Goal: Task Accomplishment & Management: Use online tool/utility

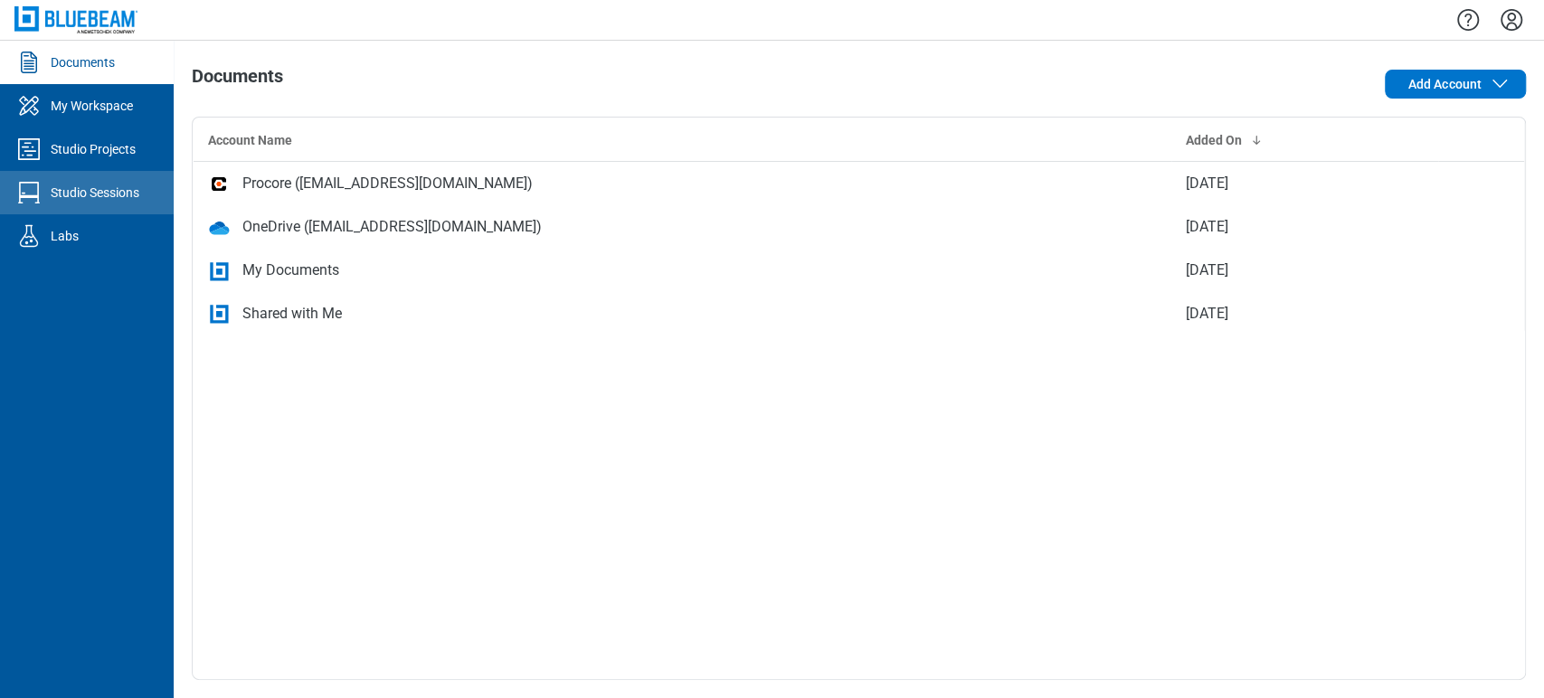
click at [109, 186] on div "Studio Sessions" at bounding box center [95, 193] width 89 height 18
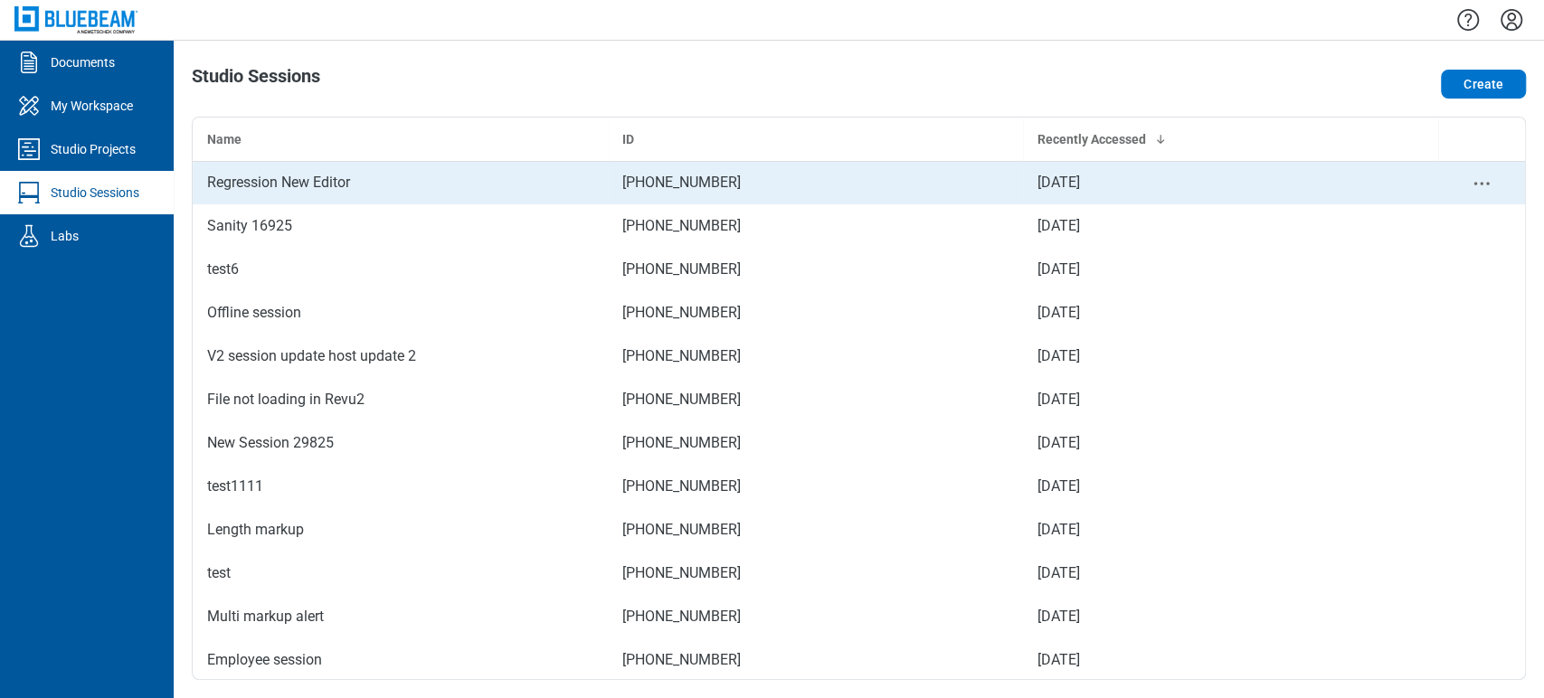
click at [229, 182] on div "Regression New Editor" at bounding box center [400, 183] width 386 height 22
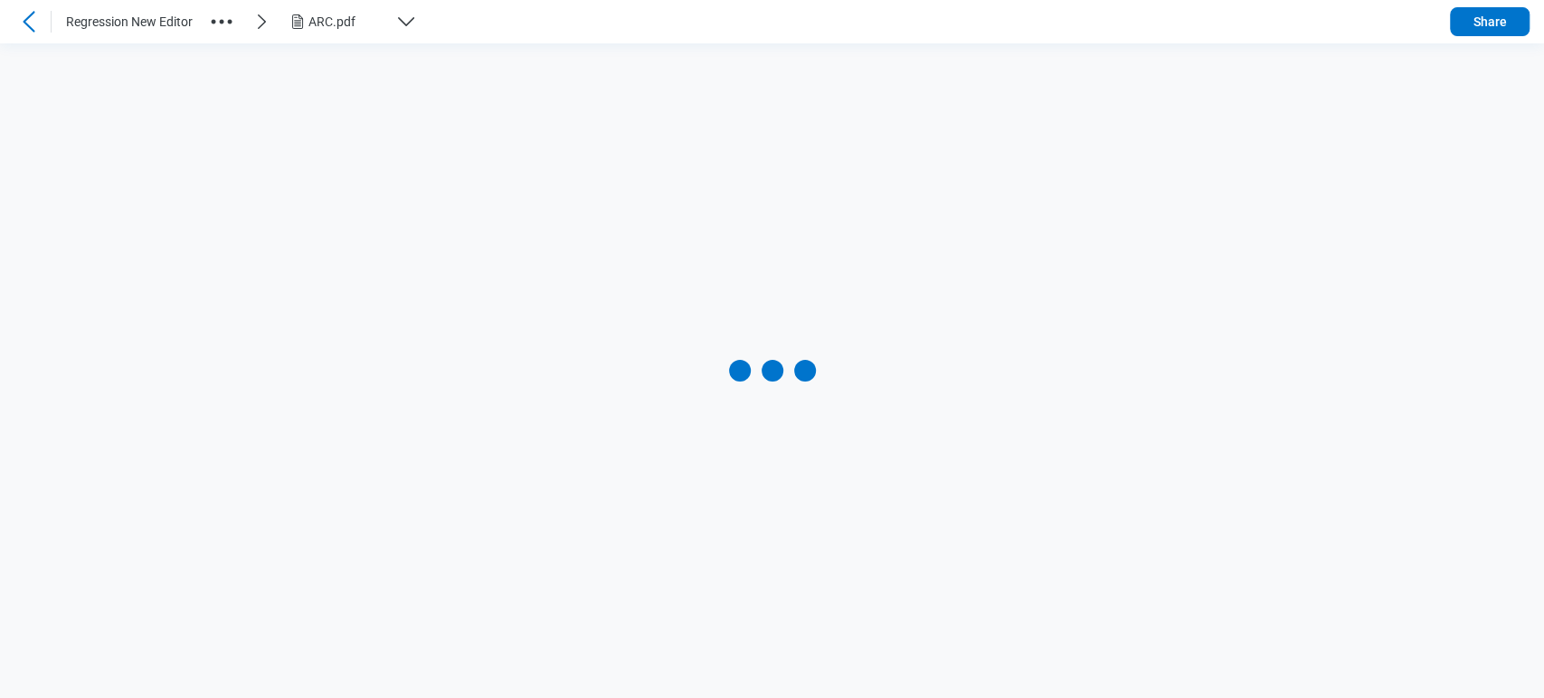
click at [391, 24] on div "ARC.pdf" at bounding box center [359, 22] width 145 height 22
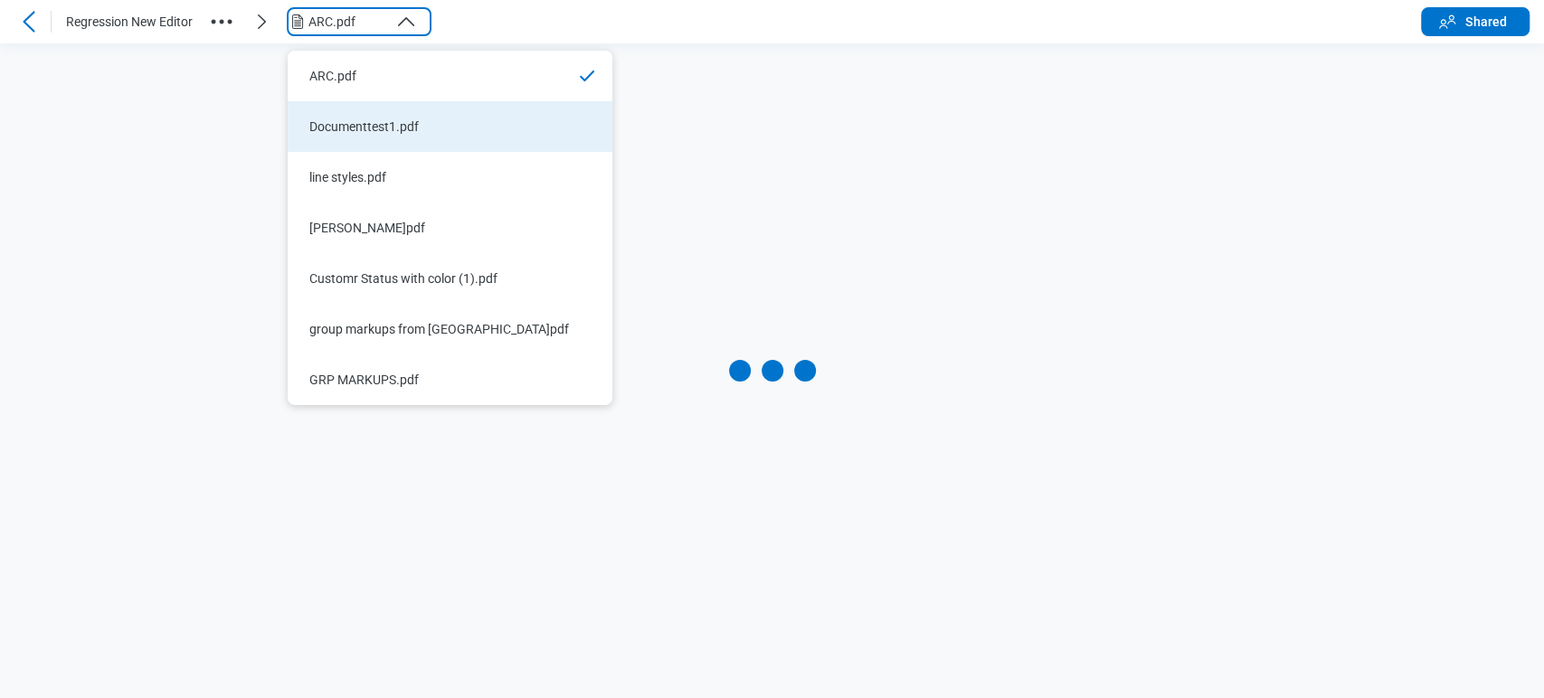
click at [403, 114] on li "Documenttest1.pdf" at bounding box center [450, 126] width 325 height 51
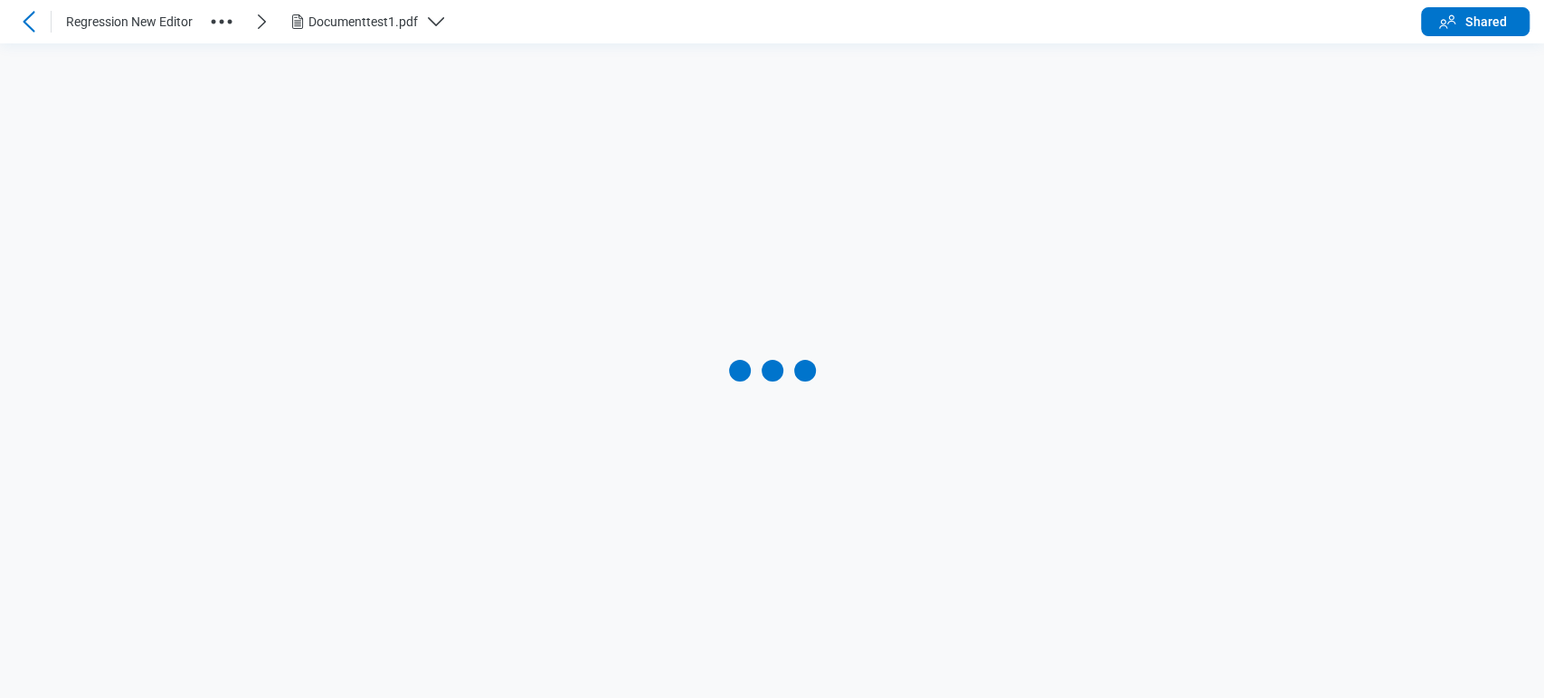
click at [365, 33] on button "Documenttest1.pdf" at bounding box center [374, 21] width 175 height 29
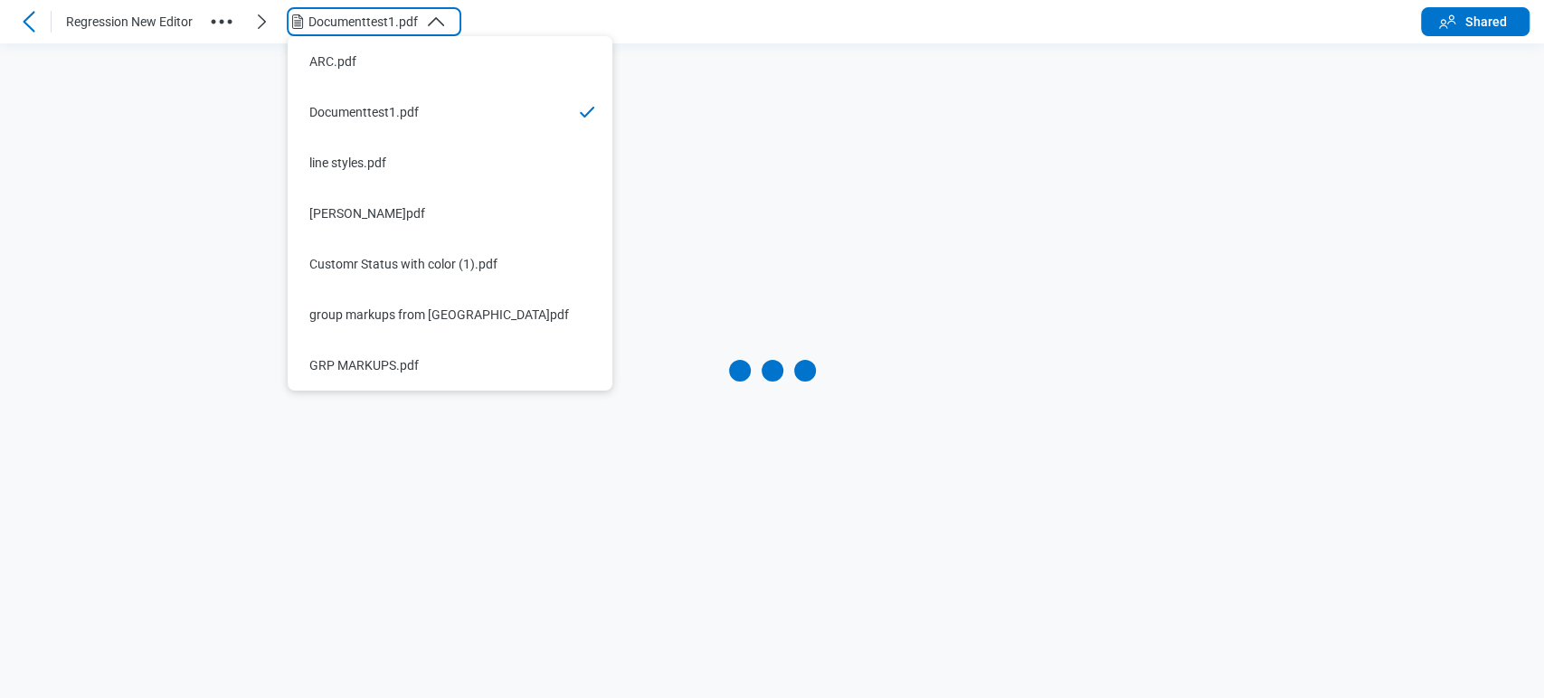
drag, startPoint x: 386, startPoint y: 205, endPoint x: 380, endPoint y: 161, distance: 44.8
click at [386, 206] on div "[PERSON_NAME]pdf" at bounding box center [439, 213] width 260 height 18
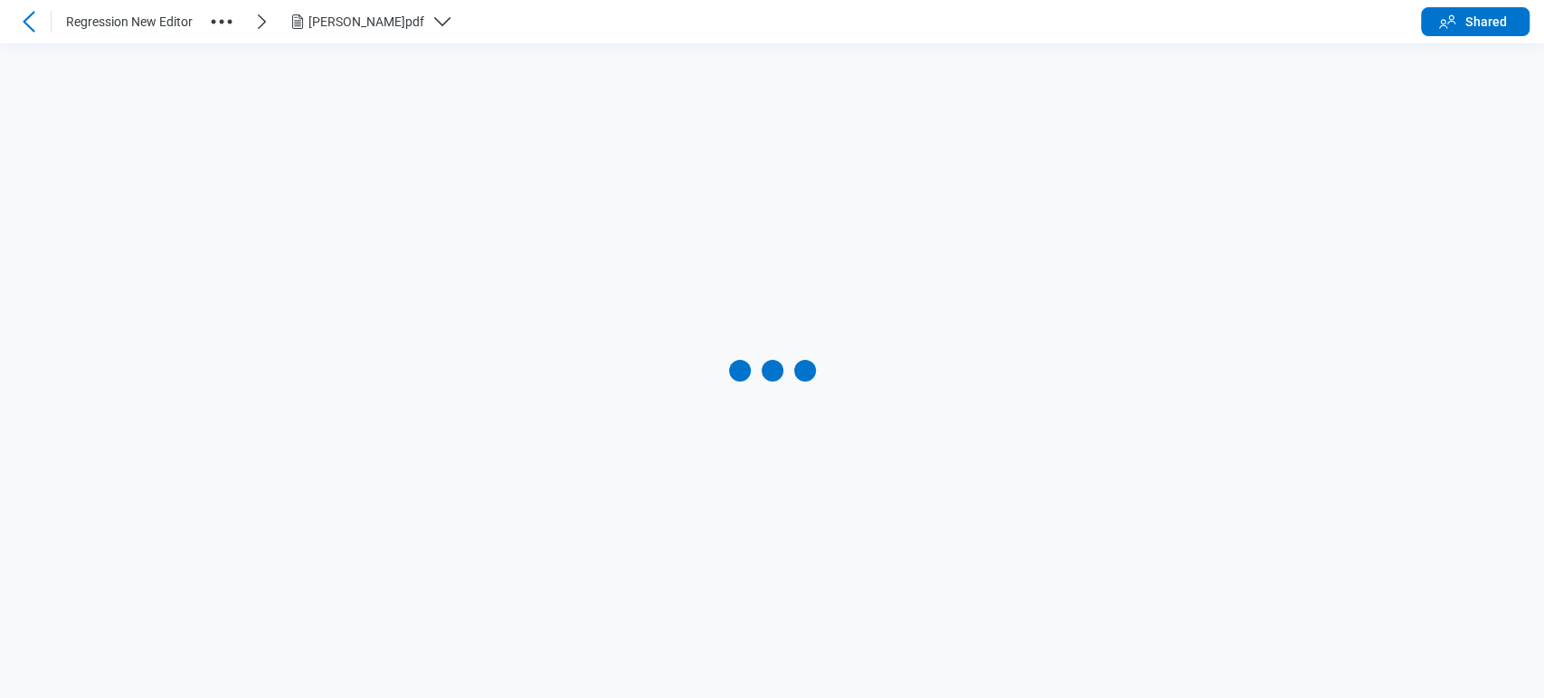
click at [379, 21] on div "[PERSON_NAME]pdf" at bounding box center [366, 22] width 116 height 18
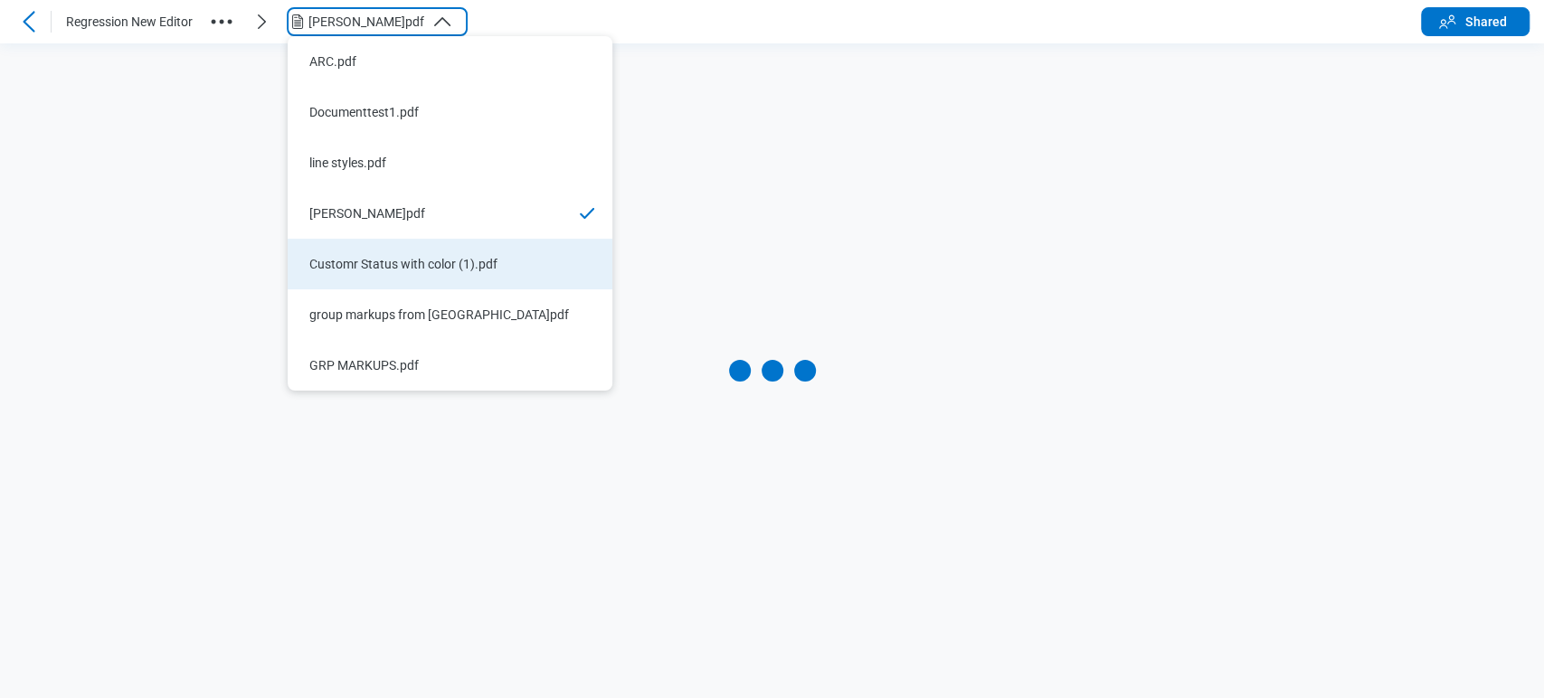
click at [411, 274] on li "Customr Status with color (1).pdf" at bounding box center [450, 264] width 325 height 51
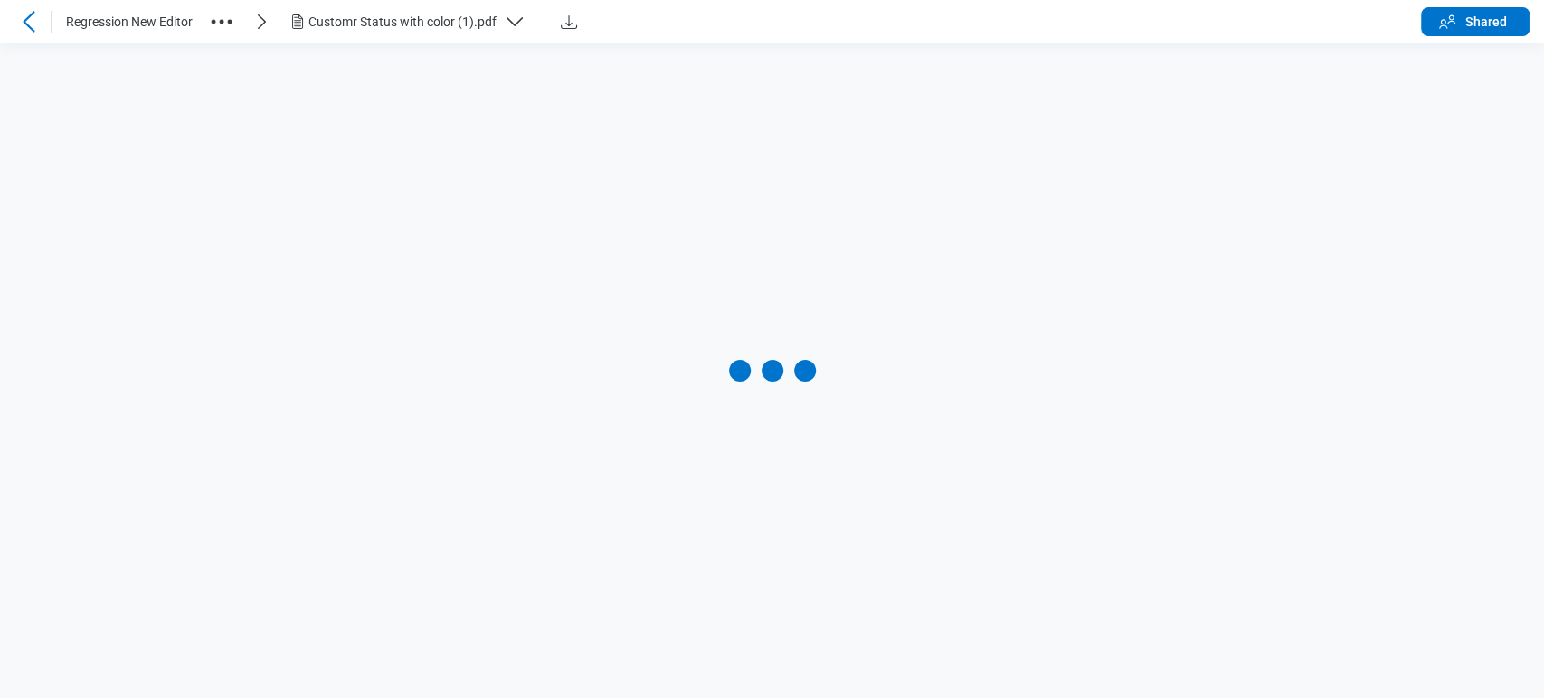
click at [353, 33] on button "Customr Status with color (1).pdf" at bounding box center [413, 21] width 253 height 29
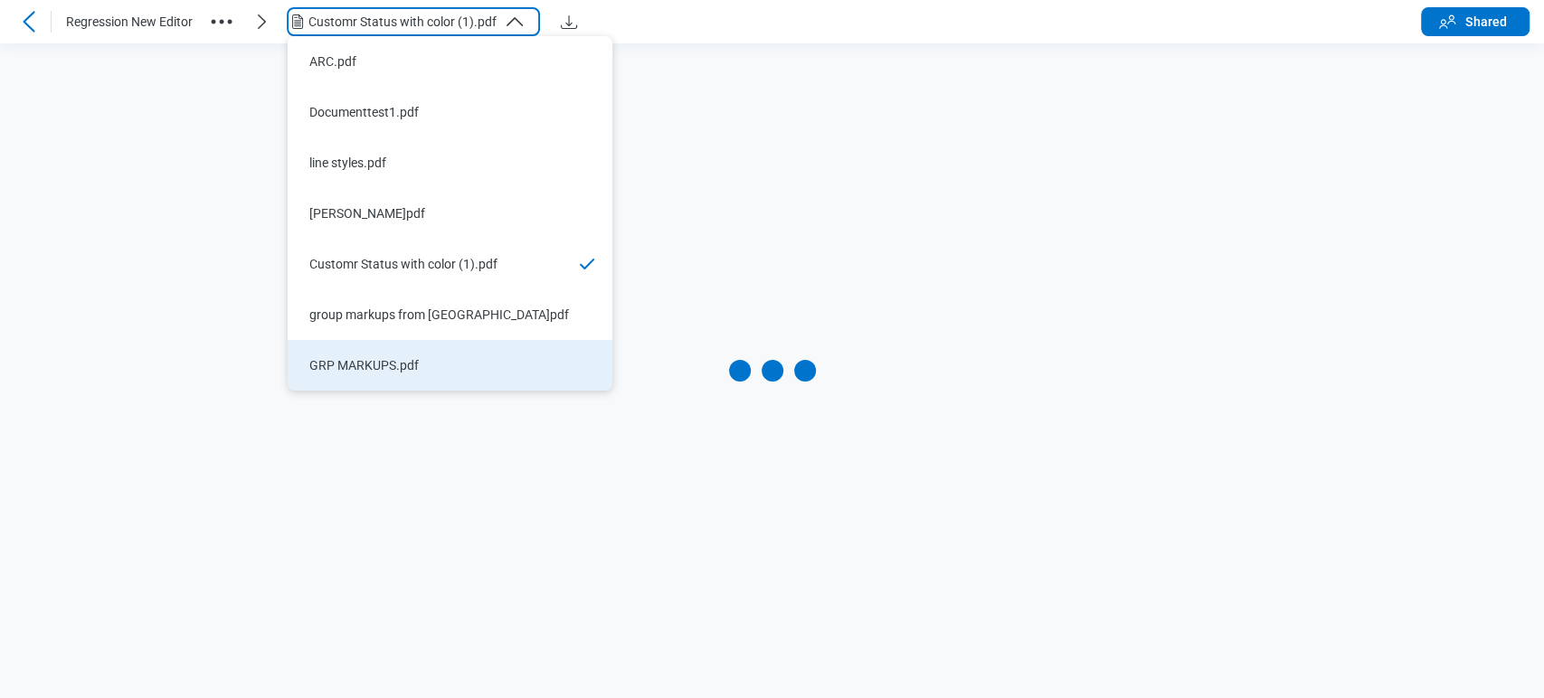
click at [358, 365] on div "GRP MARKUPS.pdf" at bounding box center [439, 365] width 260 height 18
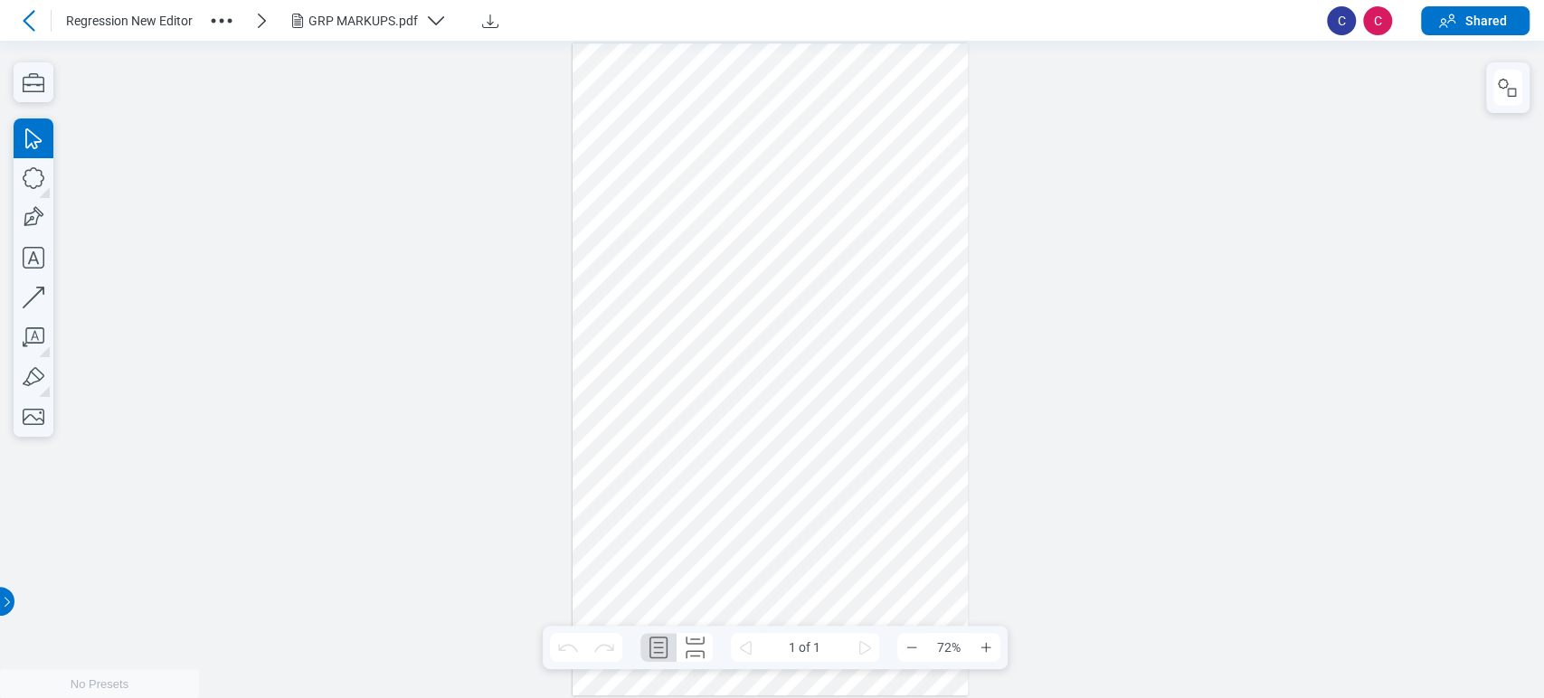
click at [365, 14] on div "GRP MARKUPS.pdf" at bounding box center [362, 21] width 109 height 18
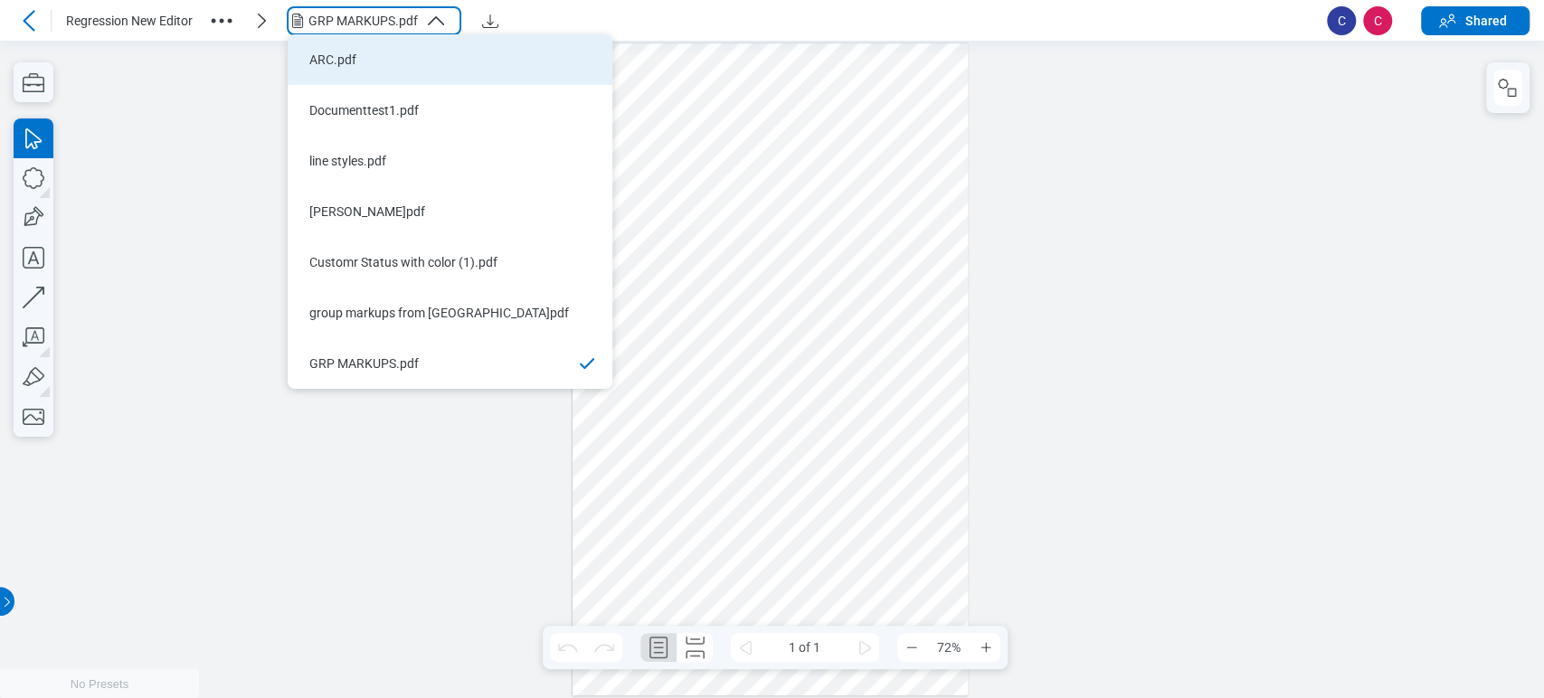
click at [370, 78] on li "ARC.pdf" at bounding box center [450, 59] width 325 height 51
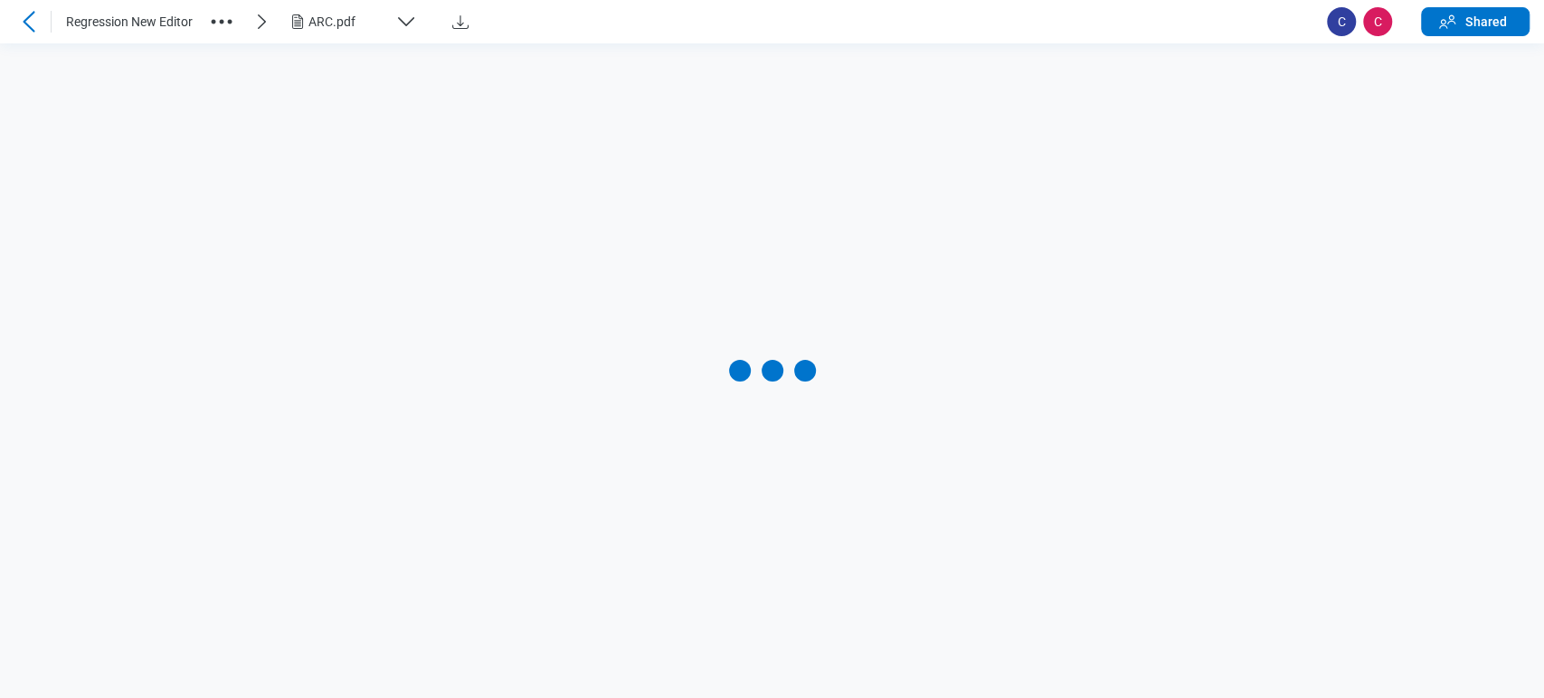
click at [363, 28] on div "ARC.pdf" at bounding box center [348, 22] width 80 height 18
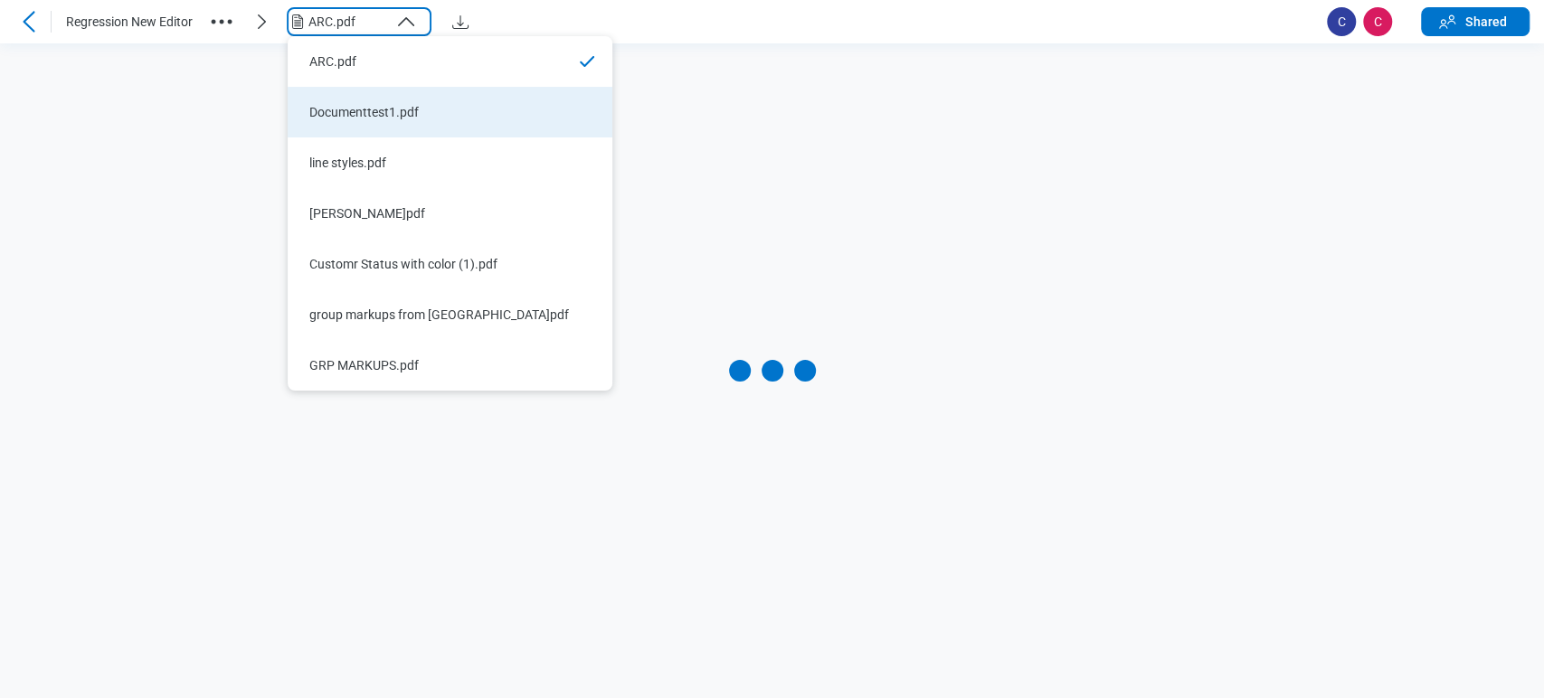
click at [374, 112] on div "Documenttest1.pdf" at bounding box center [439, 112] width 260 height 18
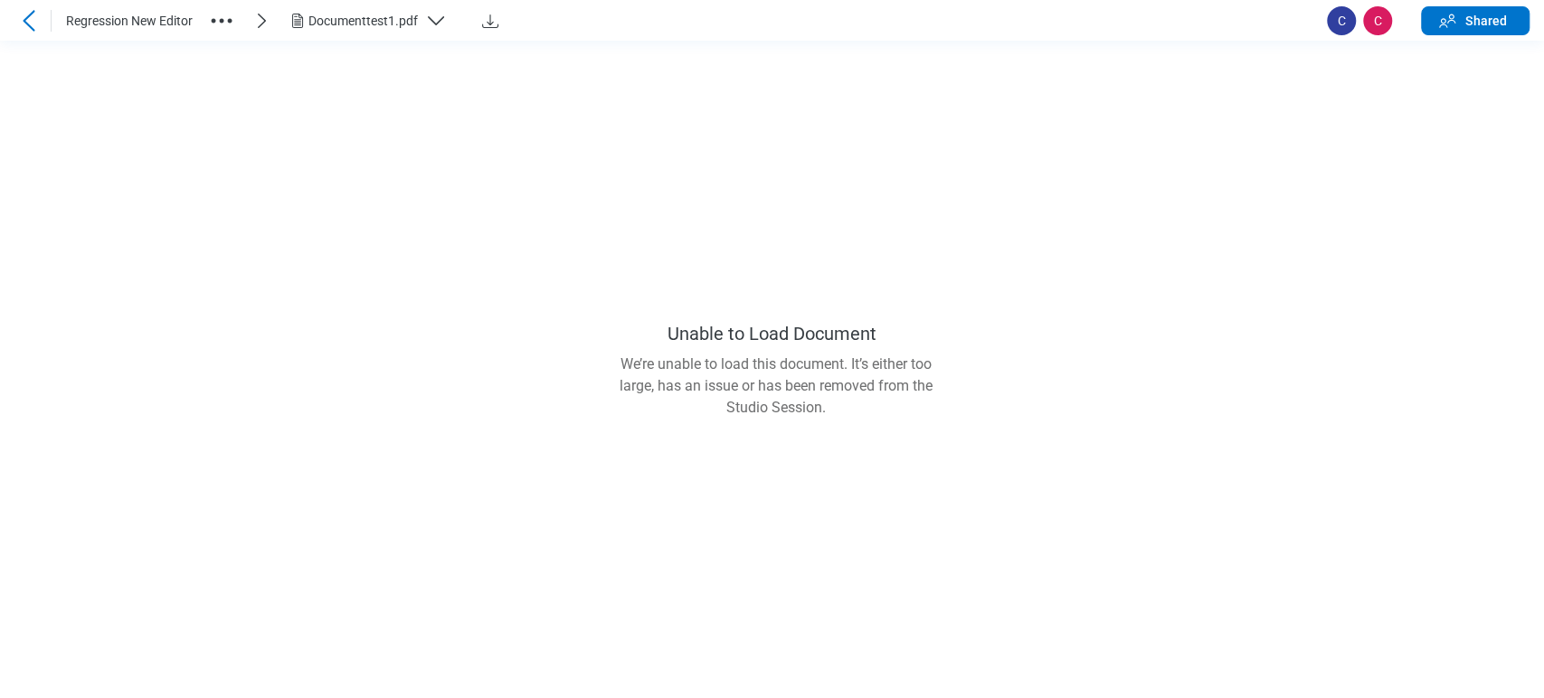
click at [404, 25] on div "Documenttest1.pdf" at bounding box center [362, 21] width 109 height 18
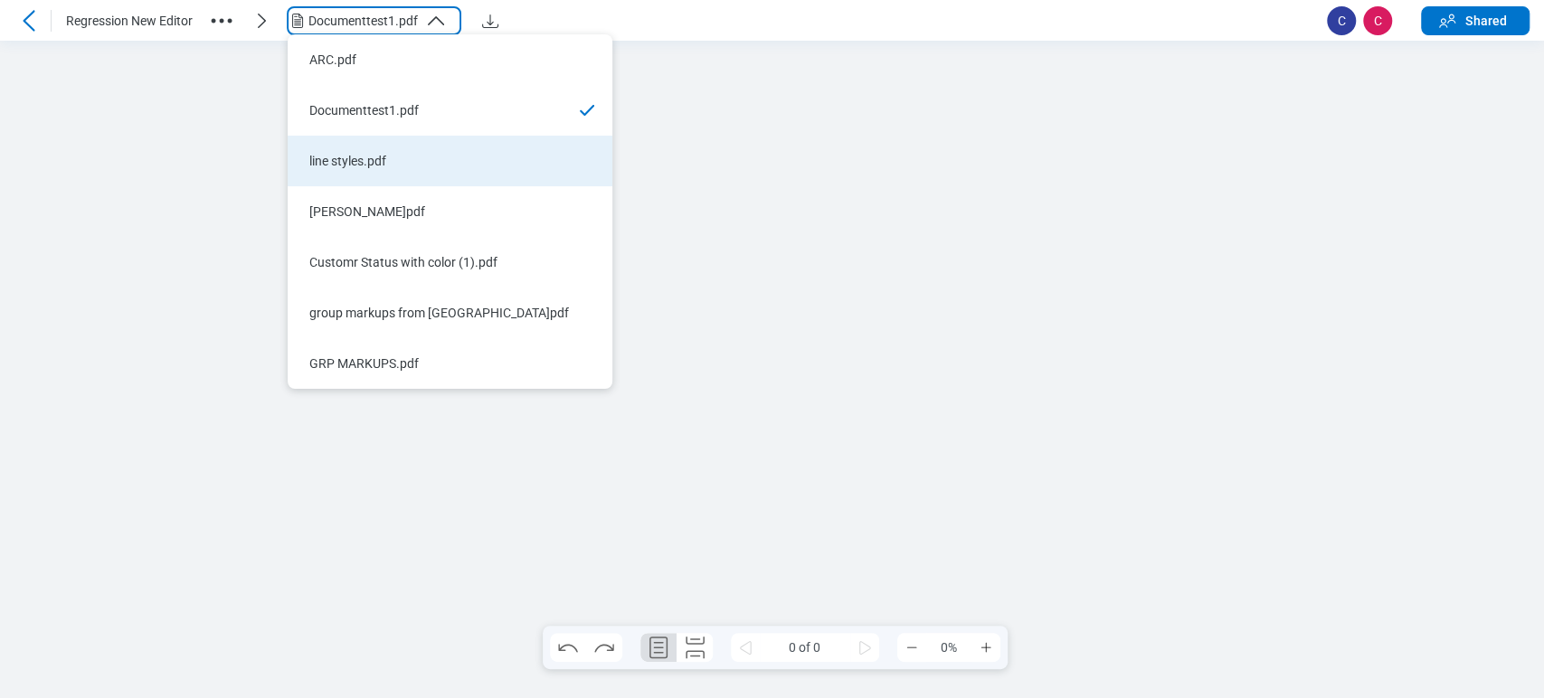
click at [393, 139] on li "line styles.pdf" at bounding box center [450, 161] width 325 height 51
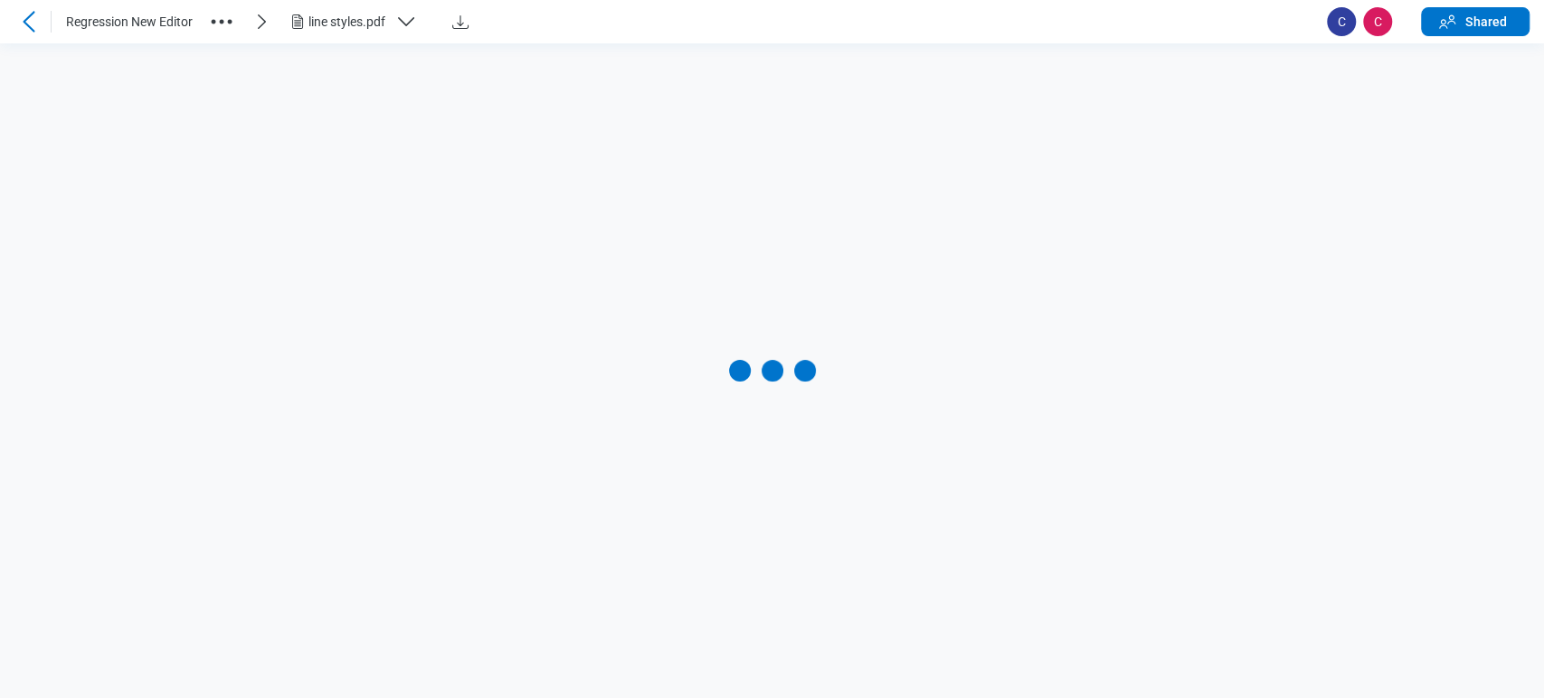
click at [408, 20] on icon "button" at bounding box center [406, 22] width 22 height 22
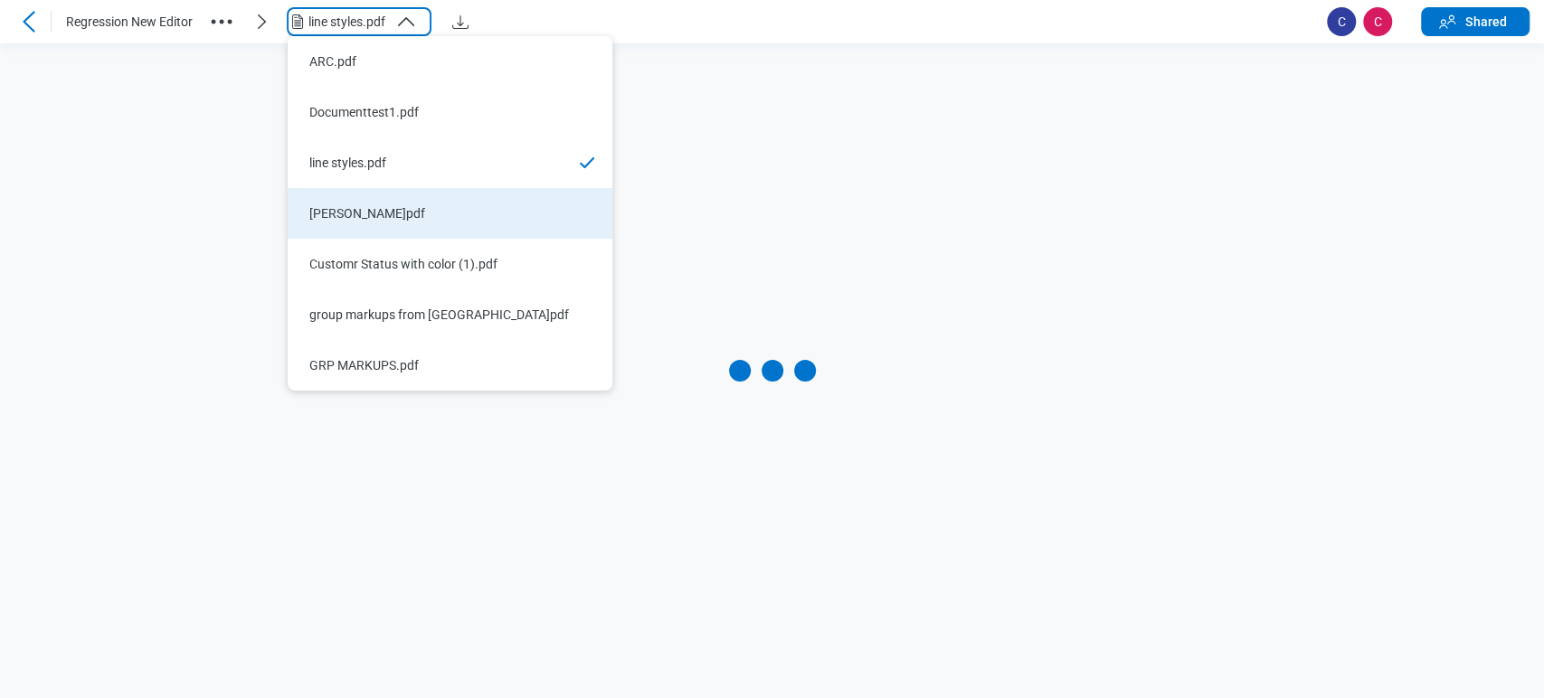
click at [420, 226] on li "[PERSON_NAME]pdf" at bounding box center [450, 213] width 325 height 51
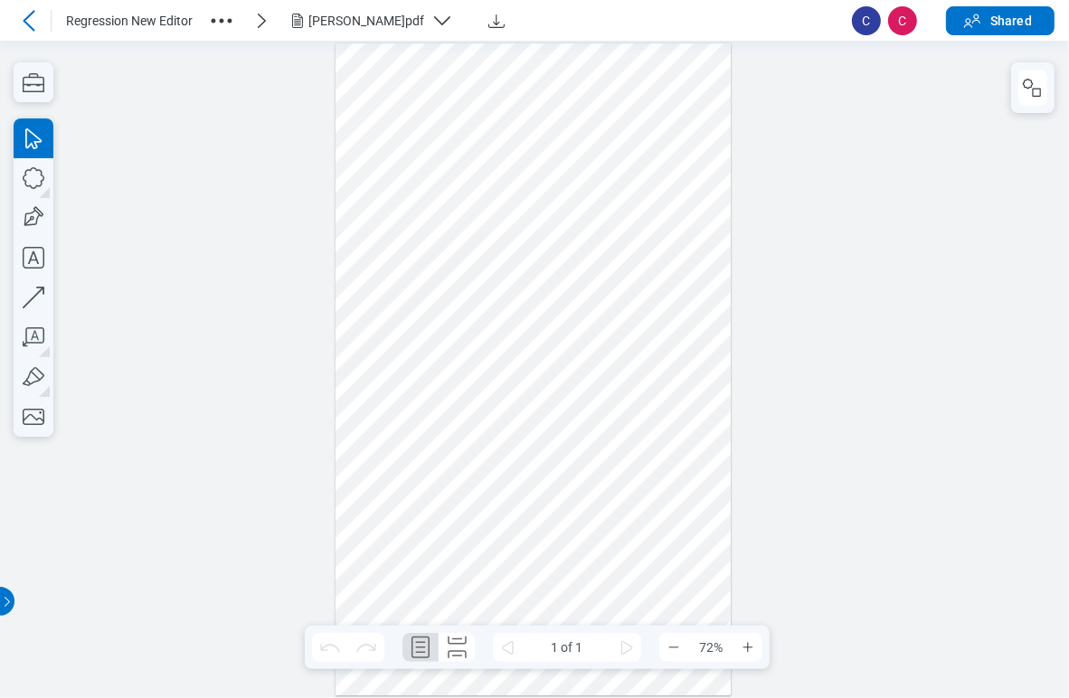
click at [349, 12] on div "[PERSON_NAME]pdf" at bounding box center [366, 21] width 116 height 18
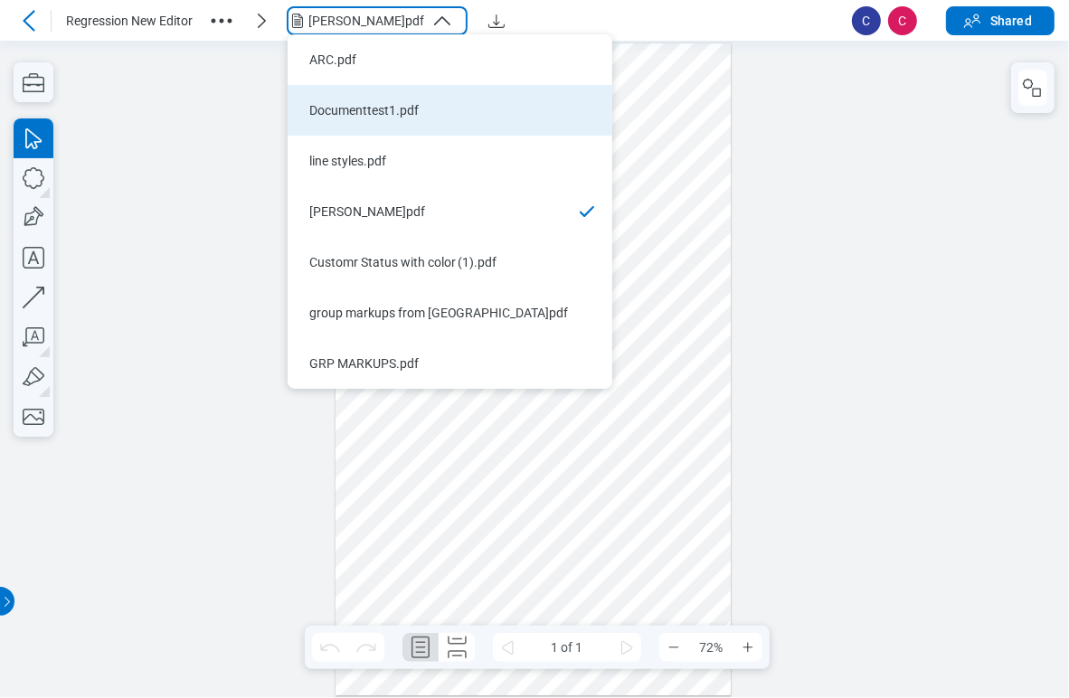
click at [379, 124] on li "Documenttest1.pdf" at bounding box center [450, 110] width 325 height 51
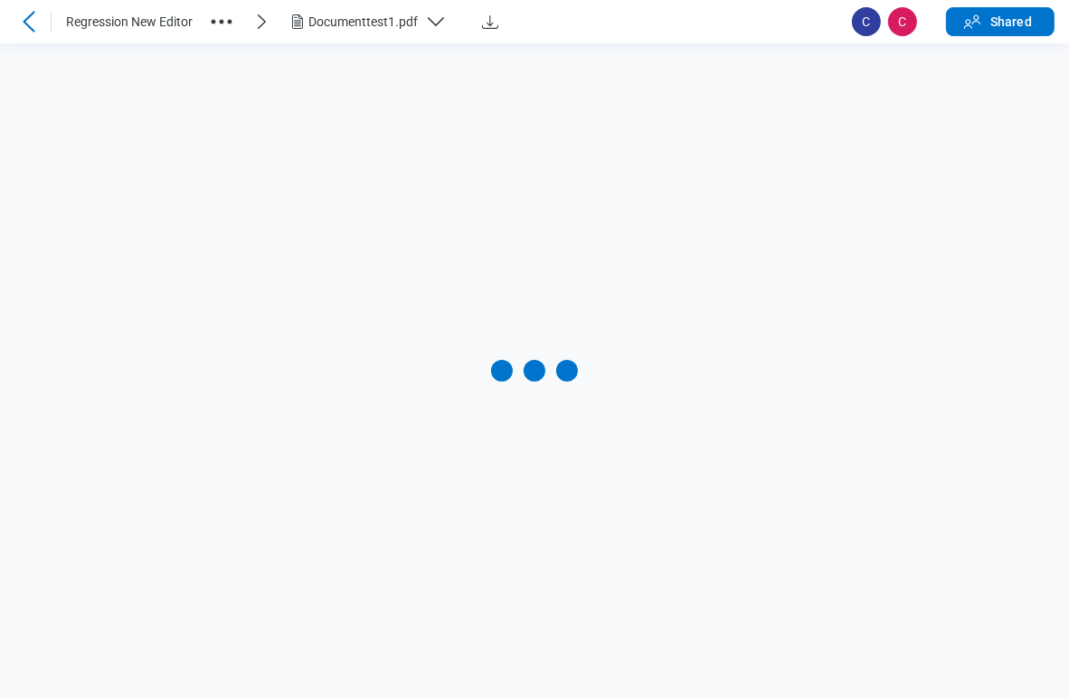
click at [382, 20] on div "Documenttest1.pdf" at bounding box center [362, 22] width 109 height 18
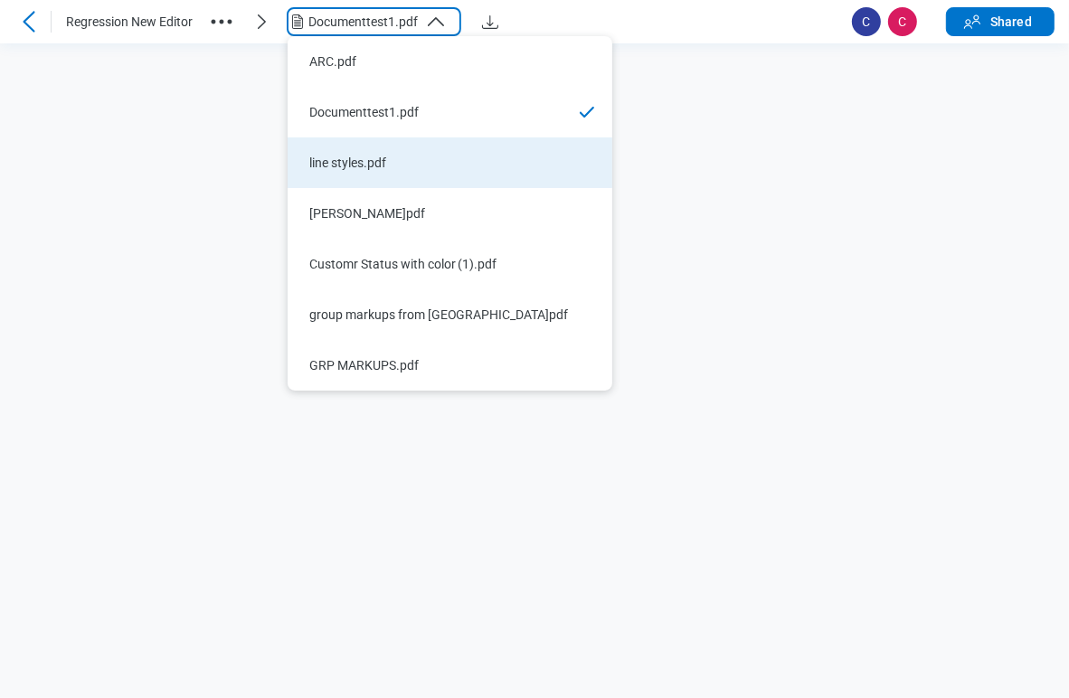
click at [363, 152] on li "line styles.pdf" at bounding box center [450, 162] width 325 height 51
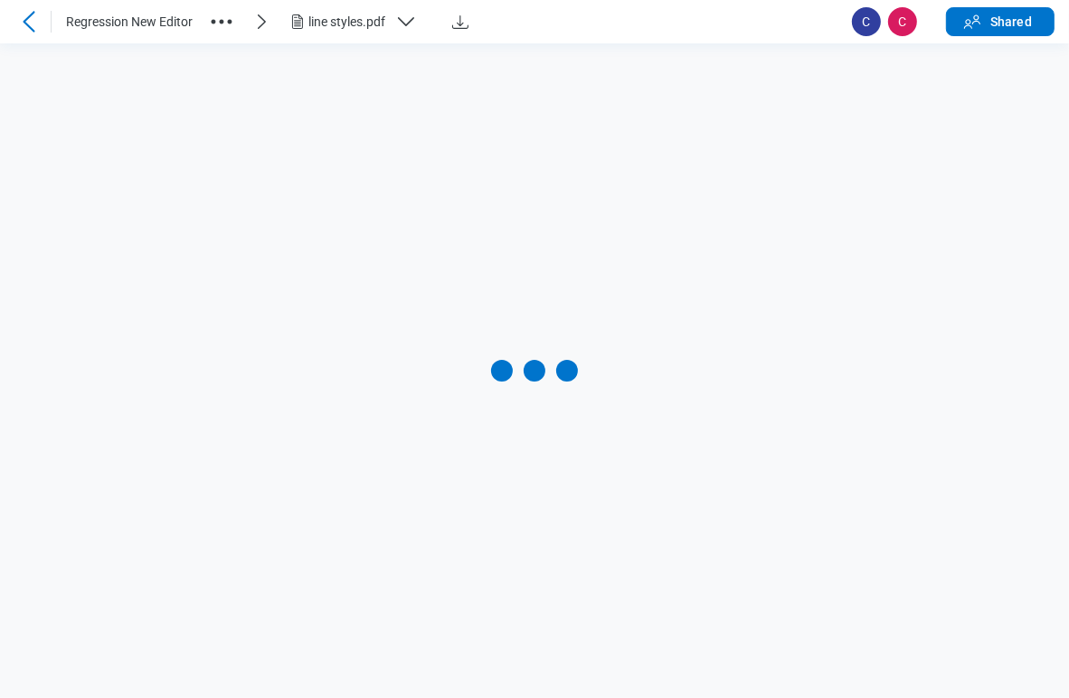
click at [384, 30] on div "line styles.pdf" at bounding box center [348, 22] width 80 height 18
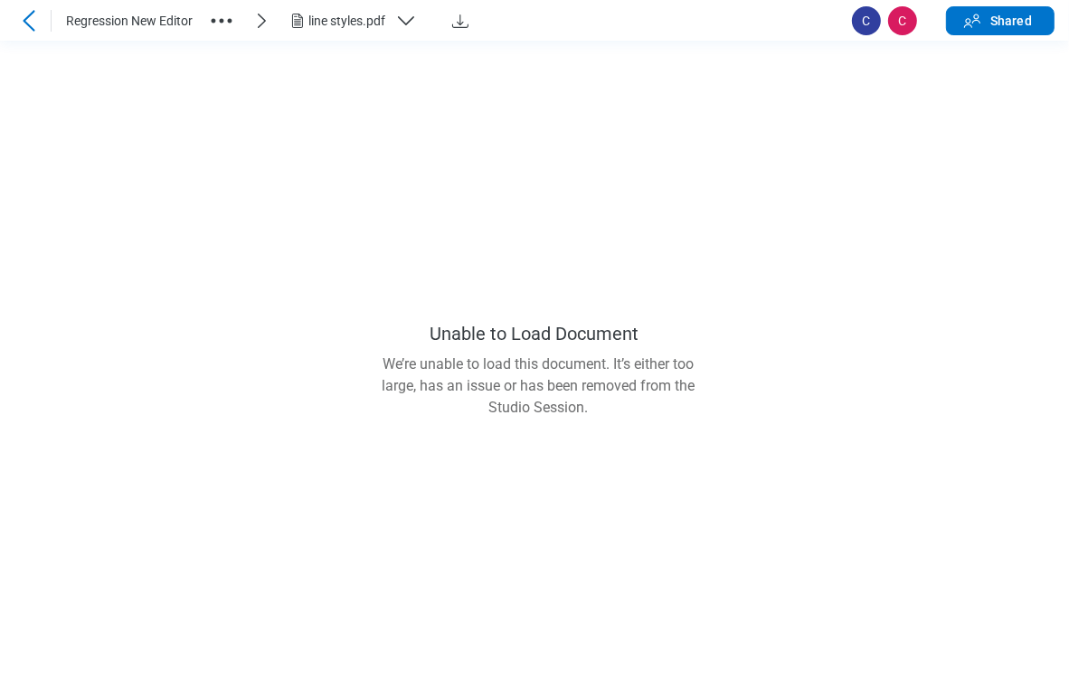
click at [619, 213] on main "Unable to Load Document We’re unable to load this document. It’s either too lar…" at bounding box center [534, 370] width 1069 height 658
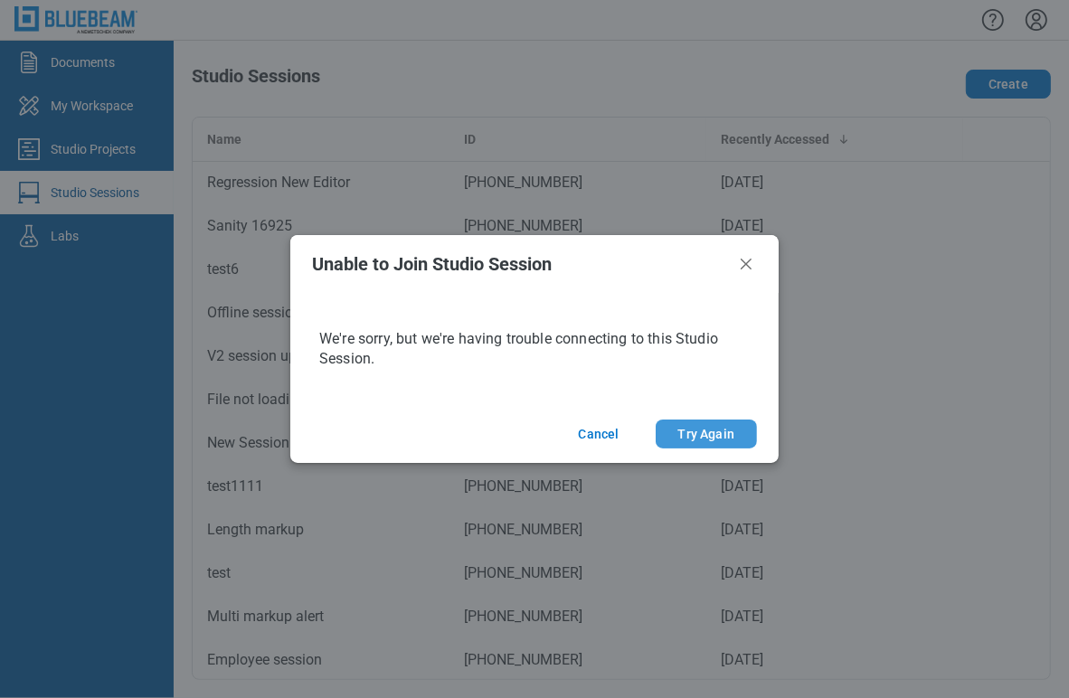
click at [695, 437] on button "Try Again" at bounding box center [706, 434] width 101 height 29
